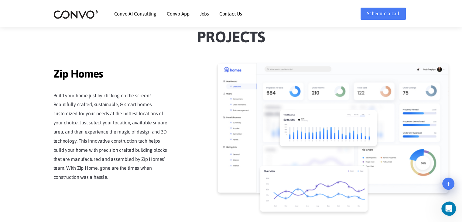
scroll to position [547, 0]
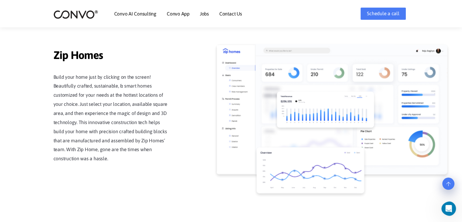
click at [296, 97] on img at bounding box center [325, 109] width 97 height 36
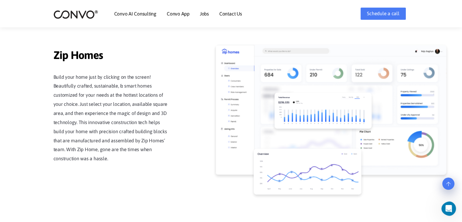
click at [348, 82] on img at bounding box center [331, 109] width 231 height 130
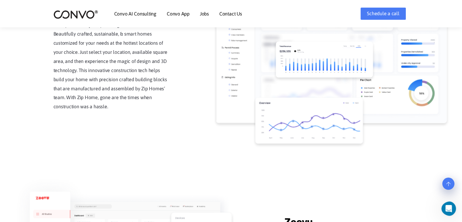
scroll to position [578, 0]
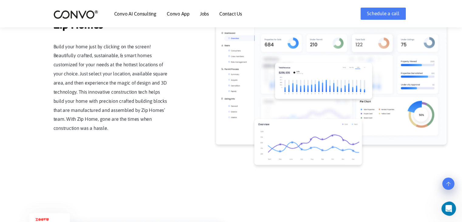
click at [332, 79] on img at bounding box center [323, 81] width 97 height 36
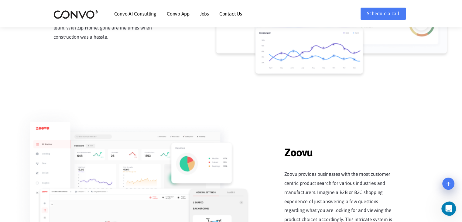
scroll to position [760, 0]
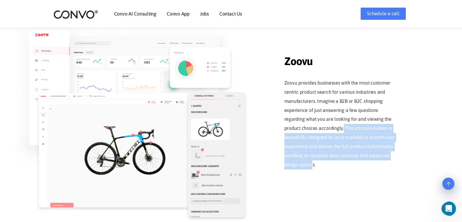
drag, startPoint x: 326, startPoint y: 128, endPoint x: 392, endPoint y: 158, distance: 72.6
click at [392, 158] on p "Zoovu provides businesses with the most customer centric product search for var…" at bounding box center [343, 123] width 116 height 91
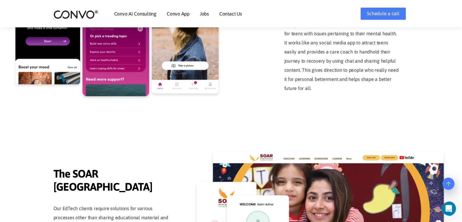
scroll to position [1249, 0]
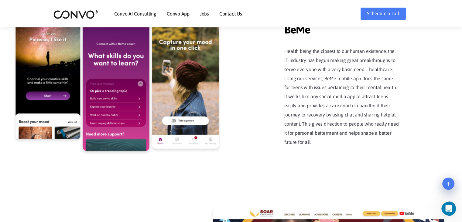
drag, startPoint x: 461, startPoint y: 94, endPoint x: 466, endPoint y: 16, distance: 78.3
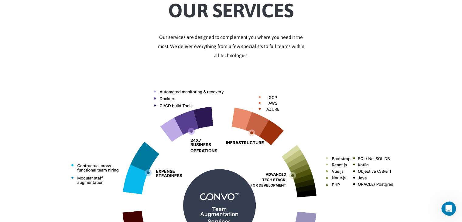
scroll to position [0, 0]
